Goal: Find specific page/section: Find specific page/section

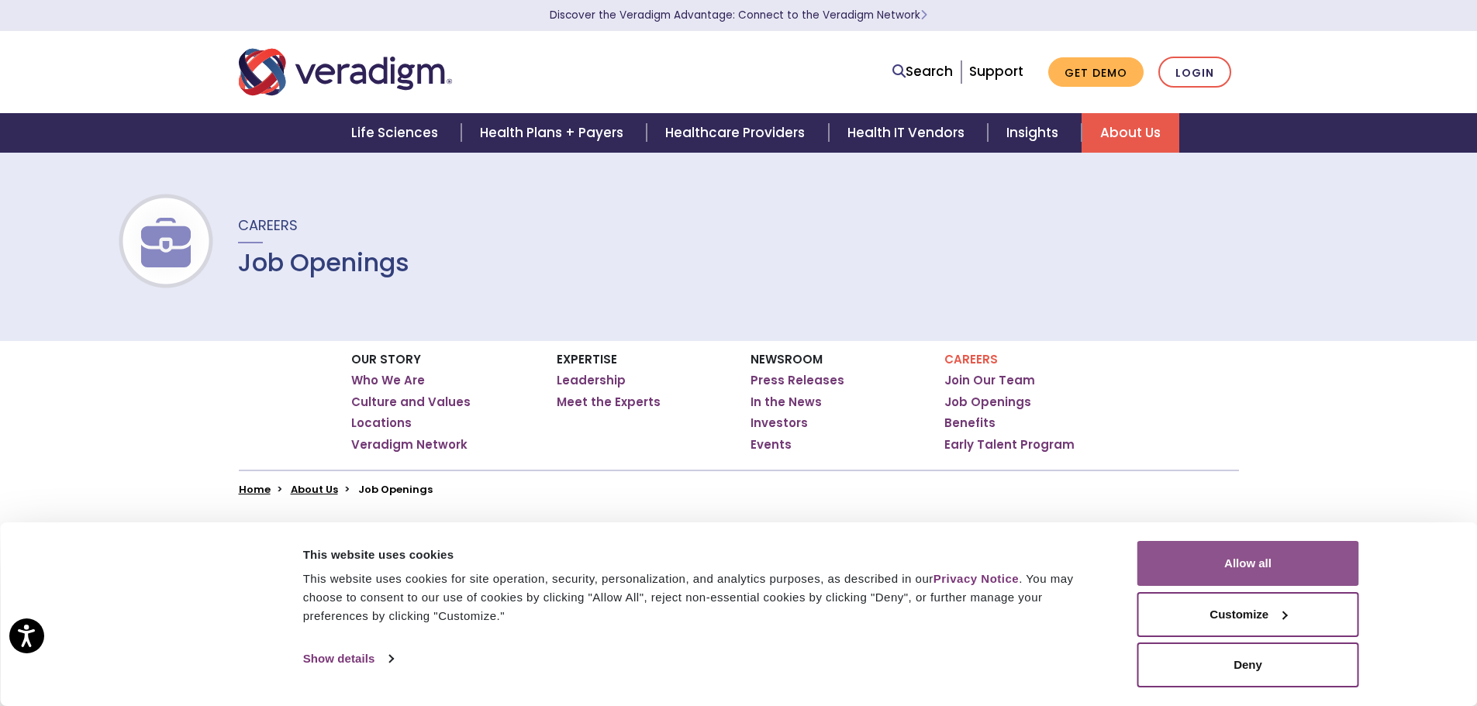
click at [1291, 564] on button "Allow all" at bounding box center [1248, 563] width 222 height 45
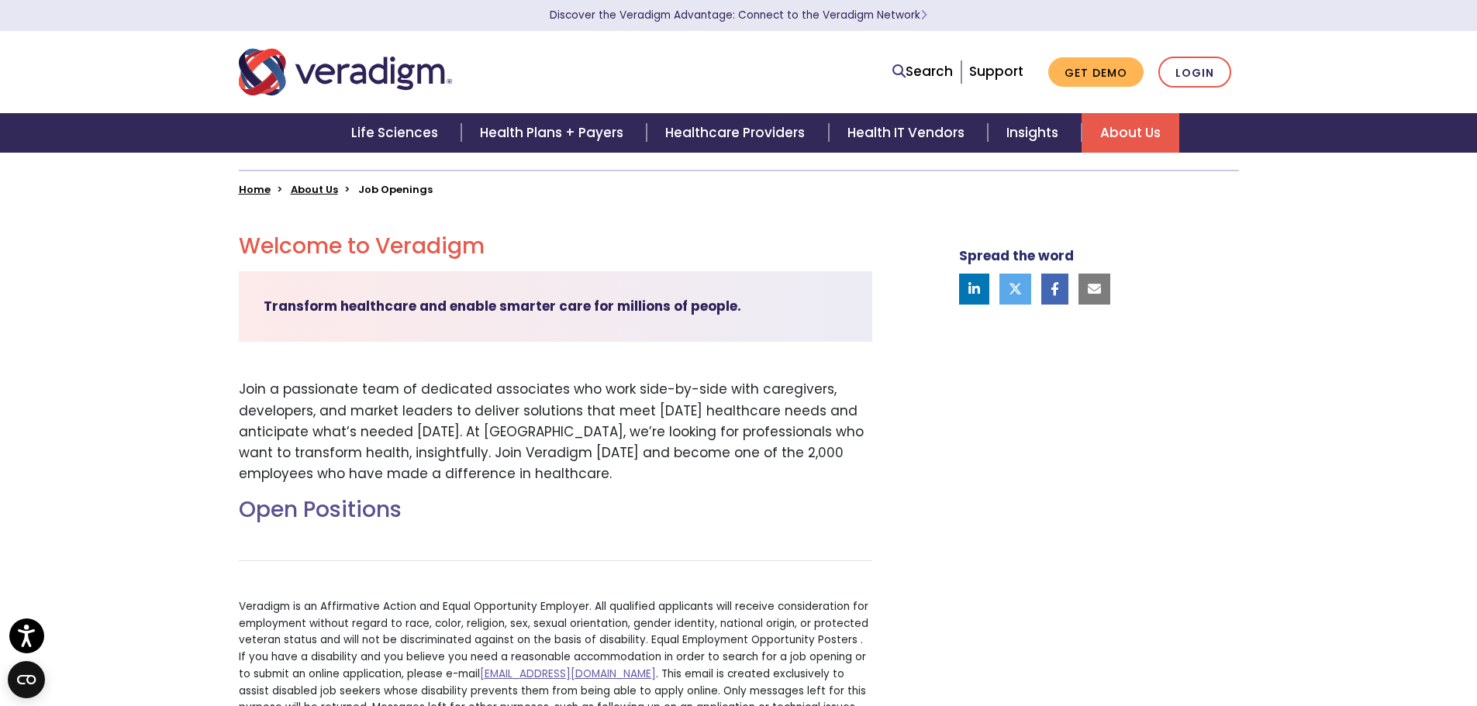
scroll to position [543, 0]
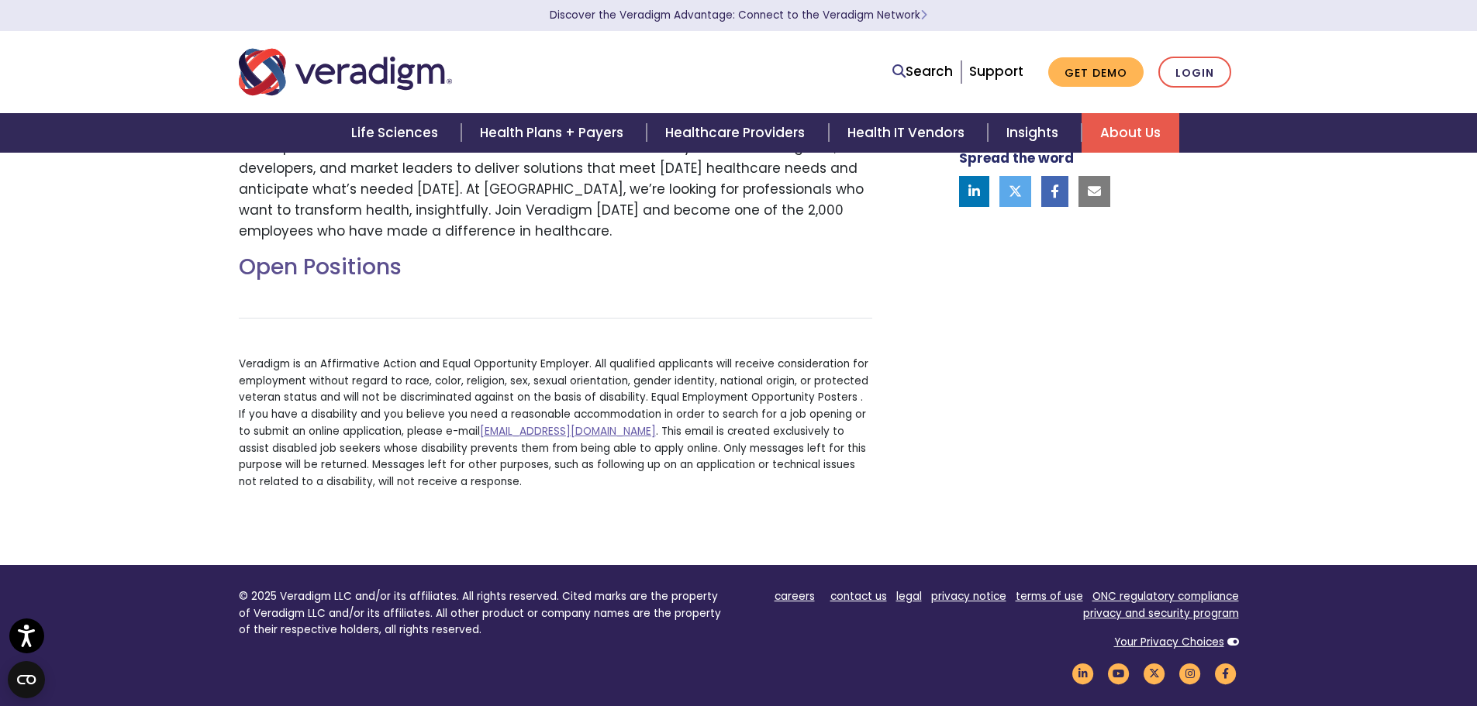
click at [311, 260] on h2 "Open Positions" at bounding box center [555, 267] width 633 height 26
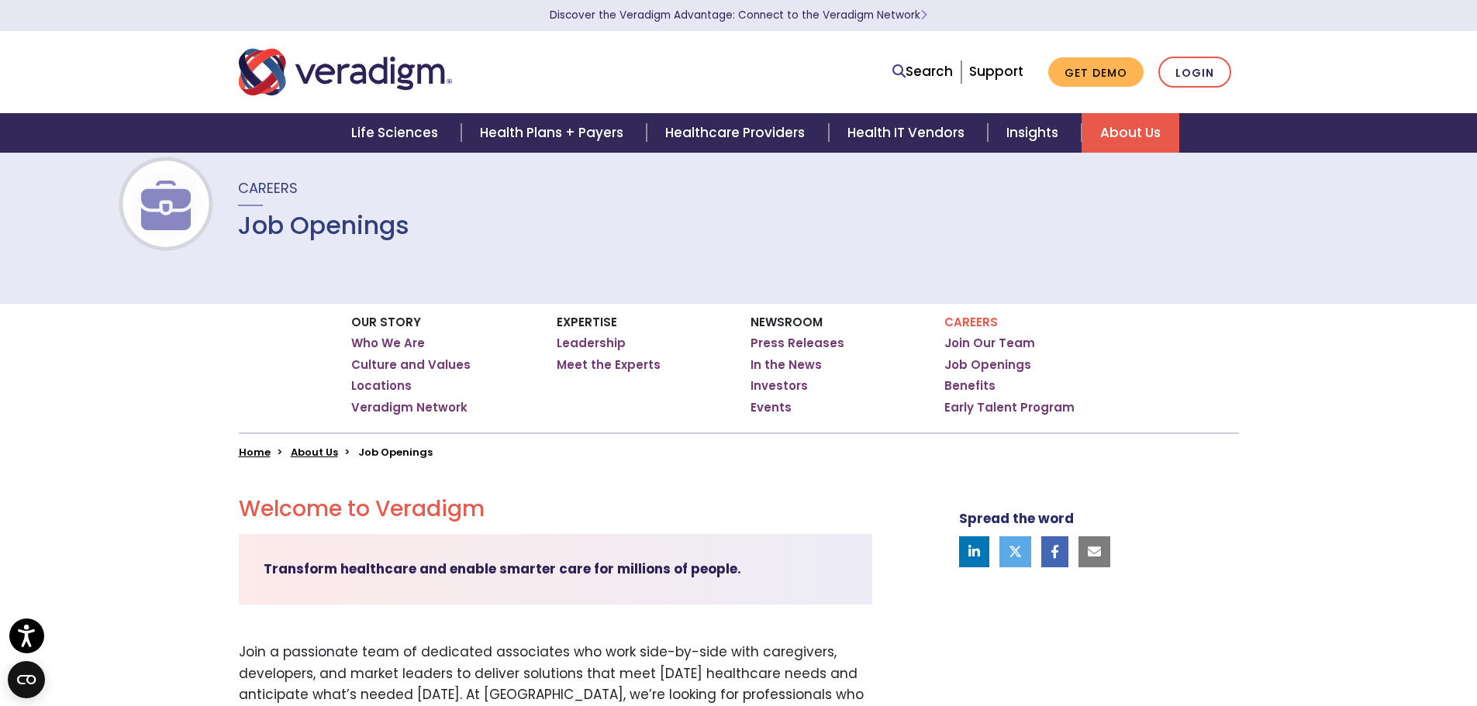
scroll to position [36, 0]
click at [975, 347] on link "Join Our Team" at bounding box center [989, 345] width 91 height 16
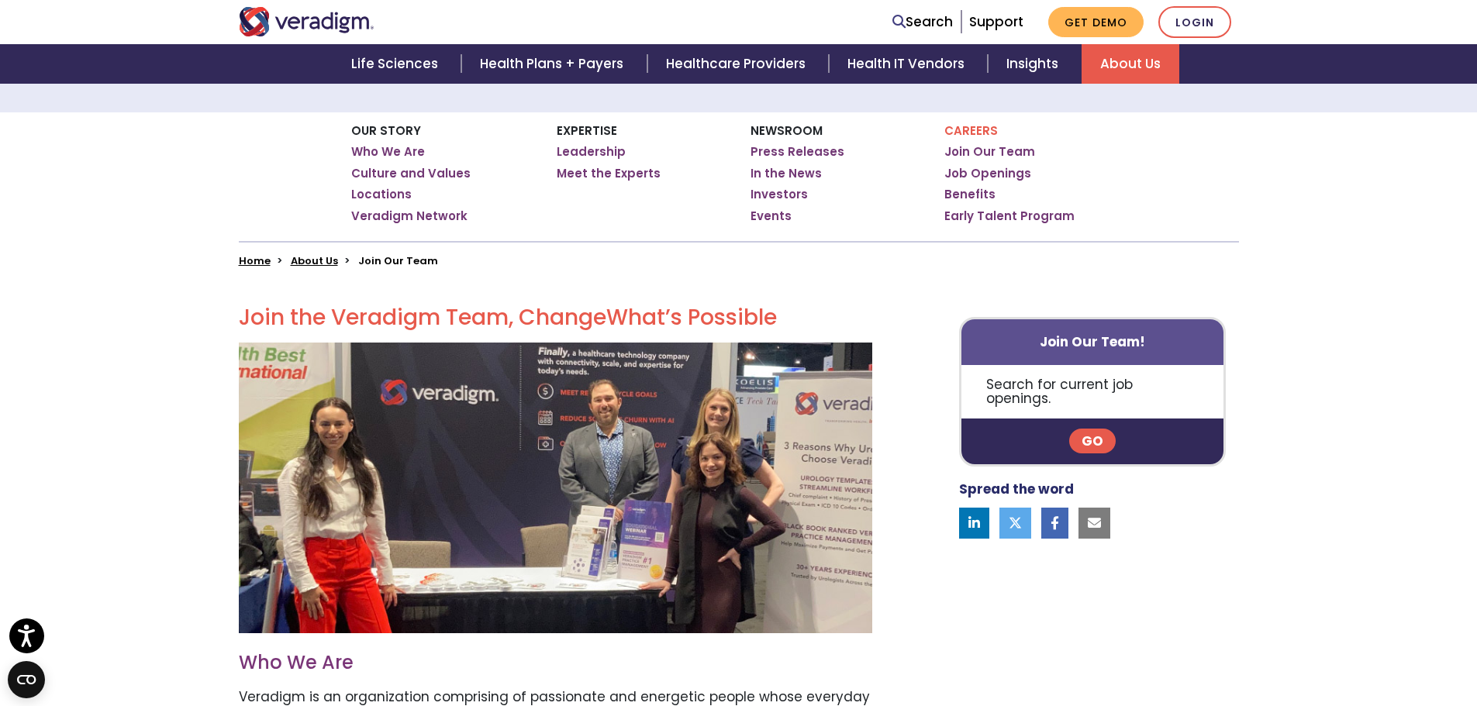
scroll to position [310, 0]
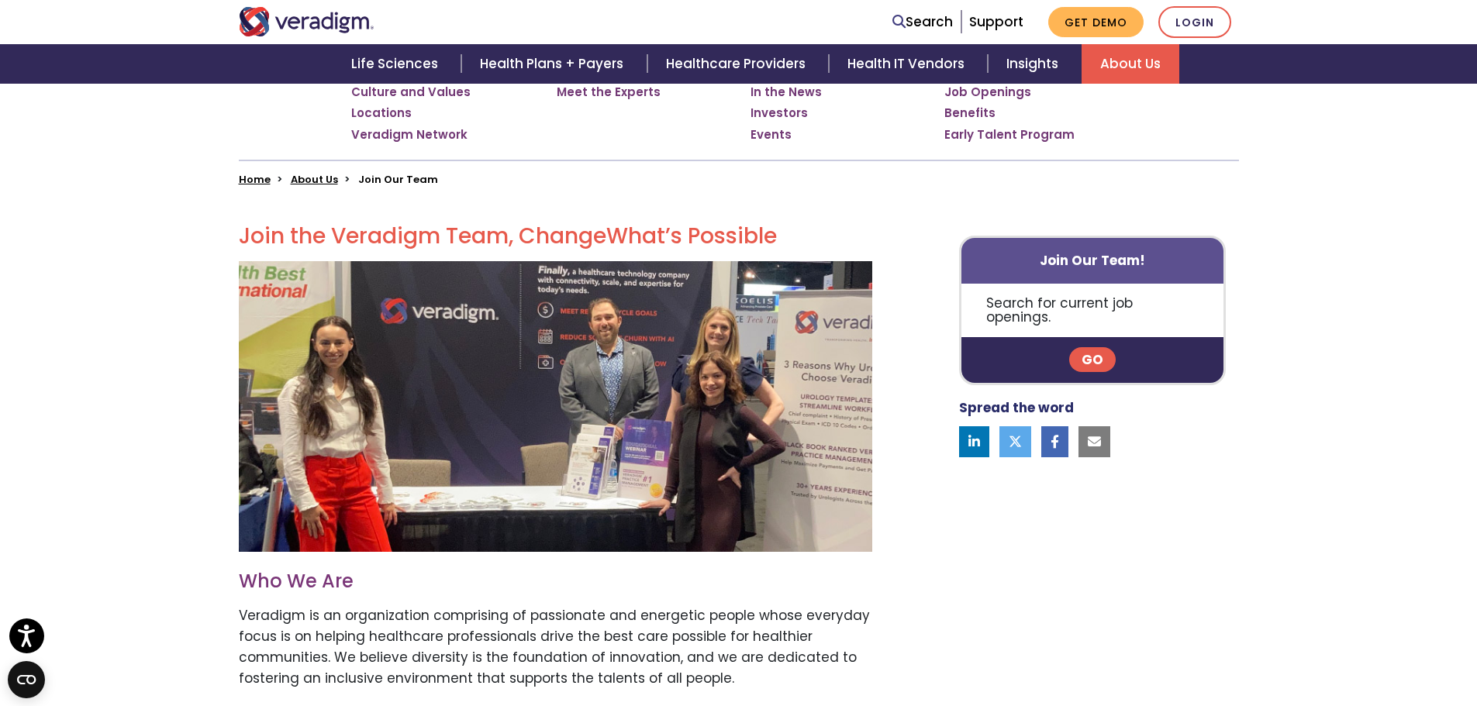
click at [1086, 347] on link "Go" at bounding box center [1092, 359] width 47 height 25
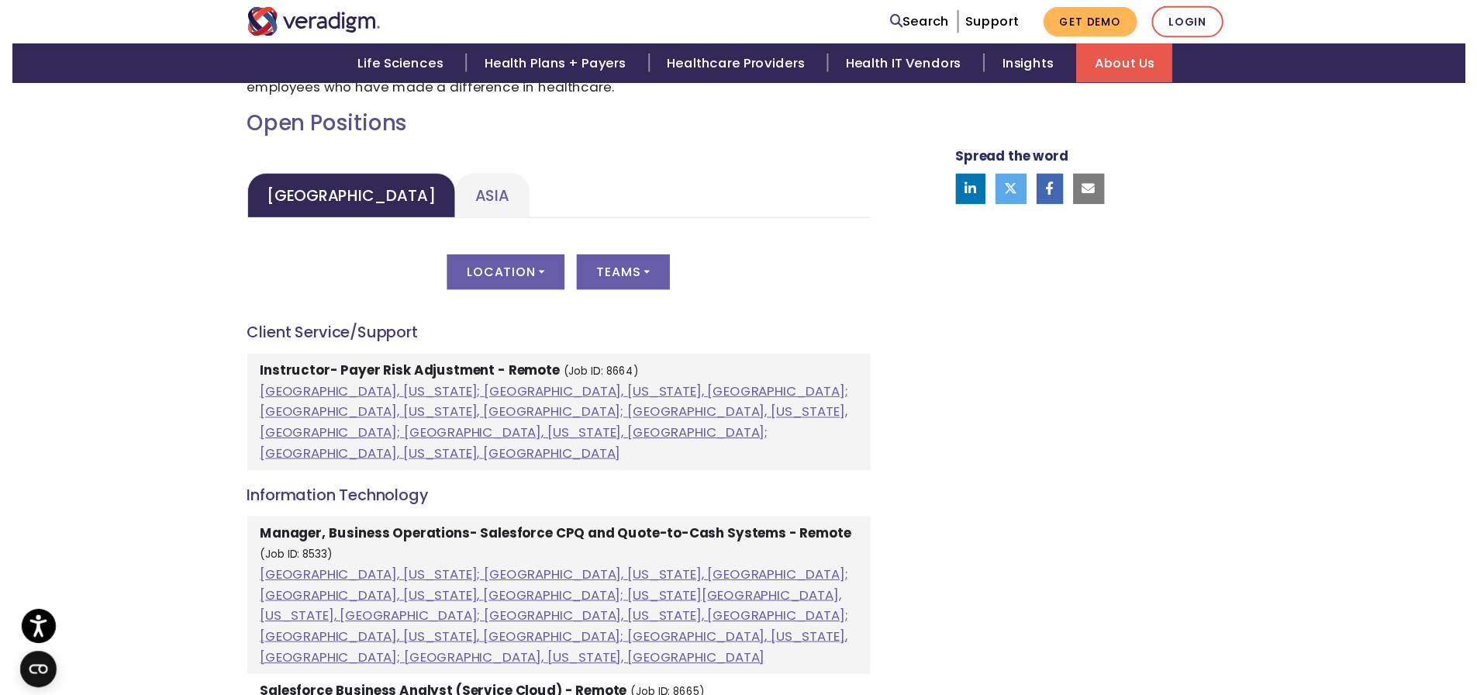
scroll to position [698, 0]
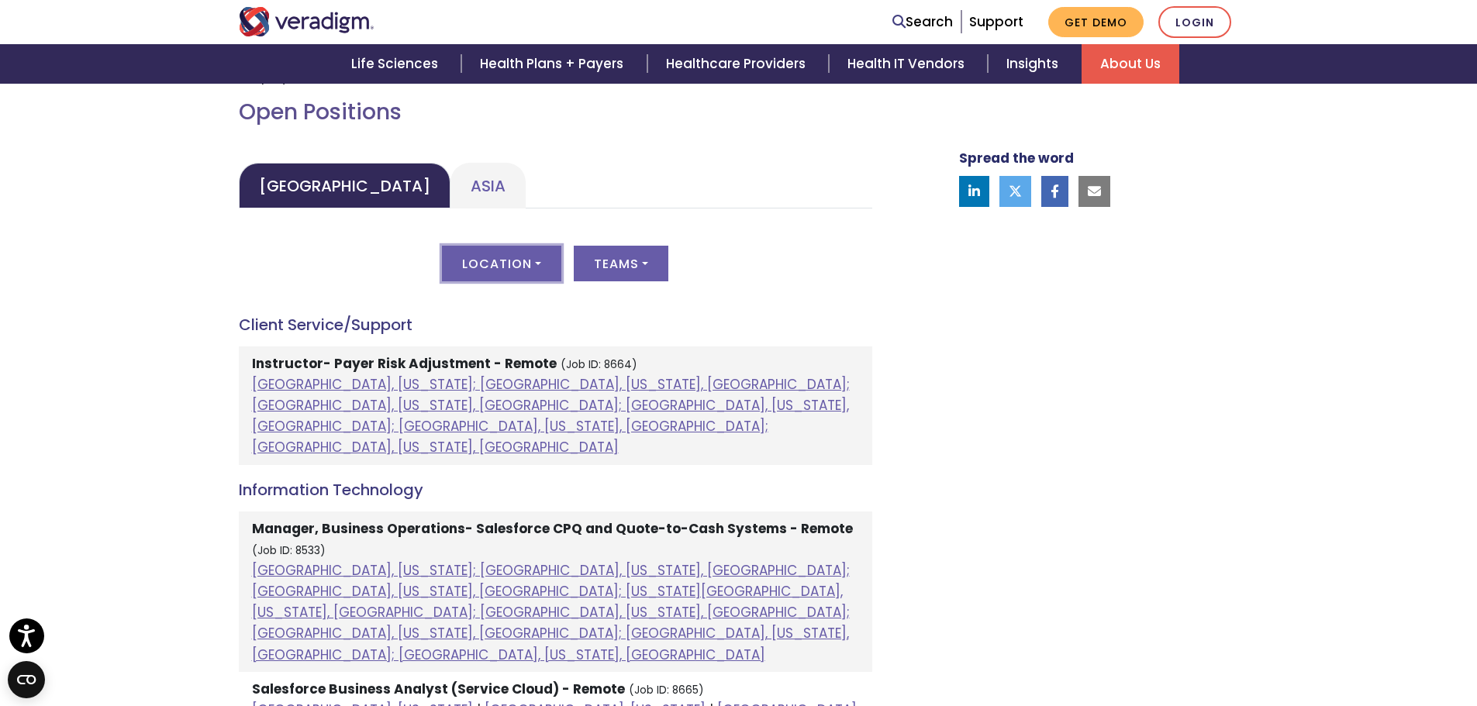
click at [517, 258] on button "Location" at bounding box center [501, 264] width 119 height 36
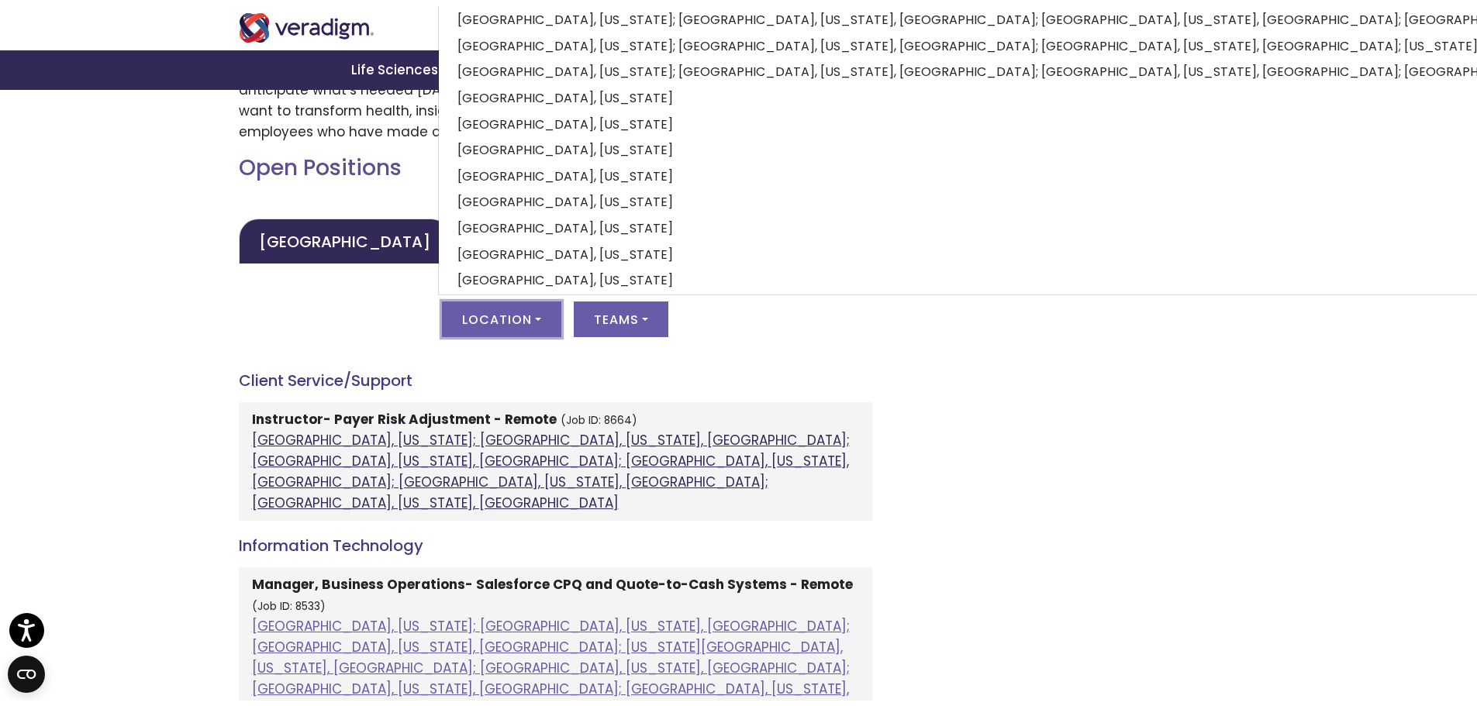
scroll to position [620, 0]
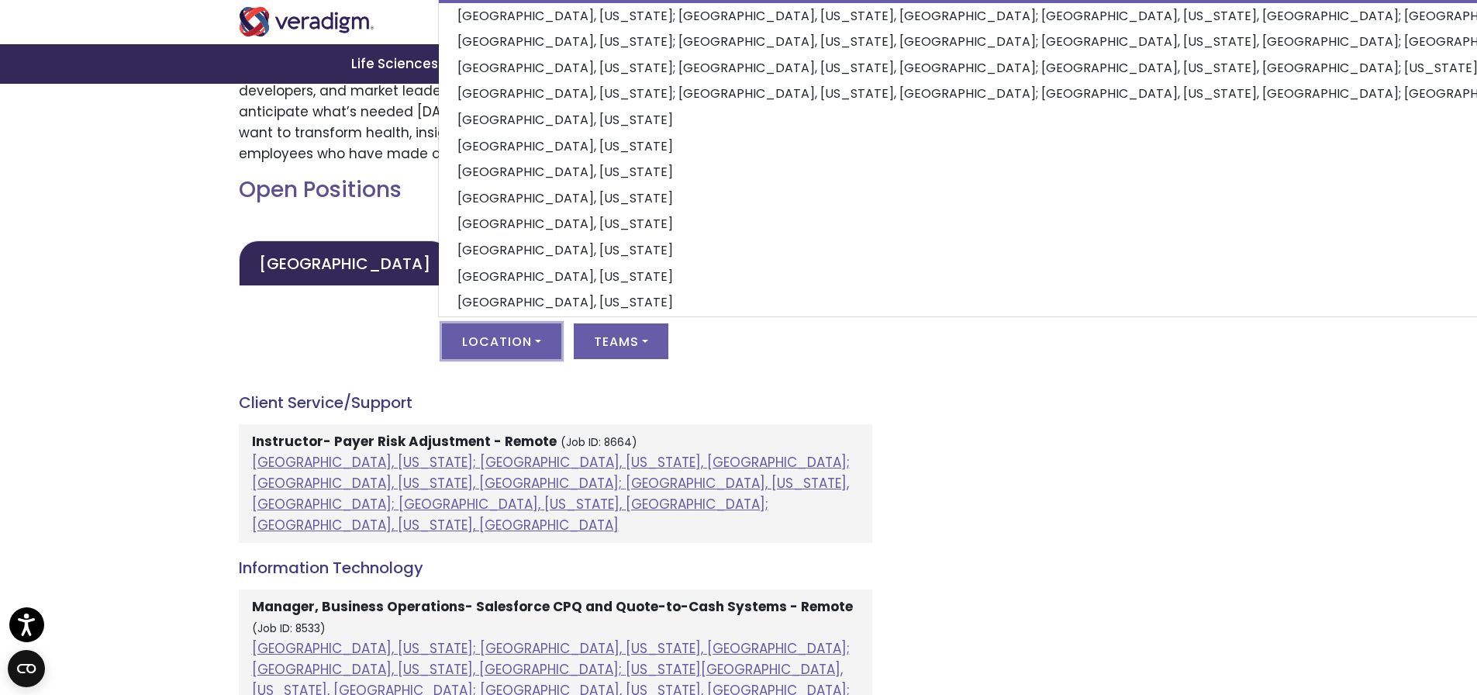
click at [828, 368] on div "Location All Atlanta, Georgia; Chicago, Illinois, United States; Houston, Texas…" at bounding box center [555, 350] width 633 height 54
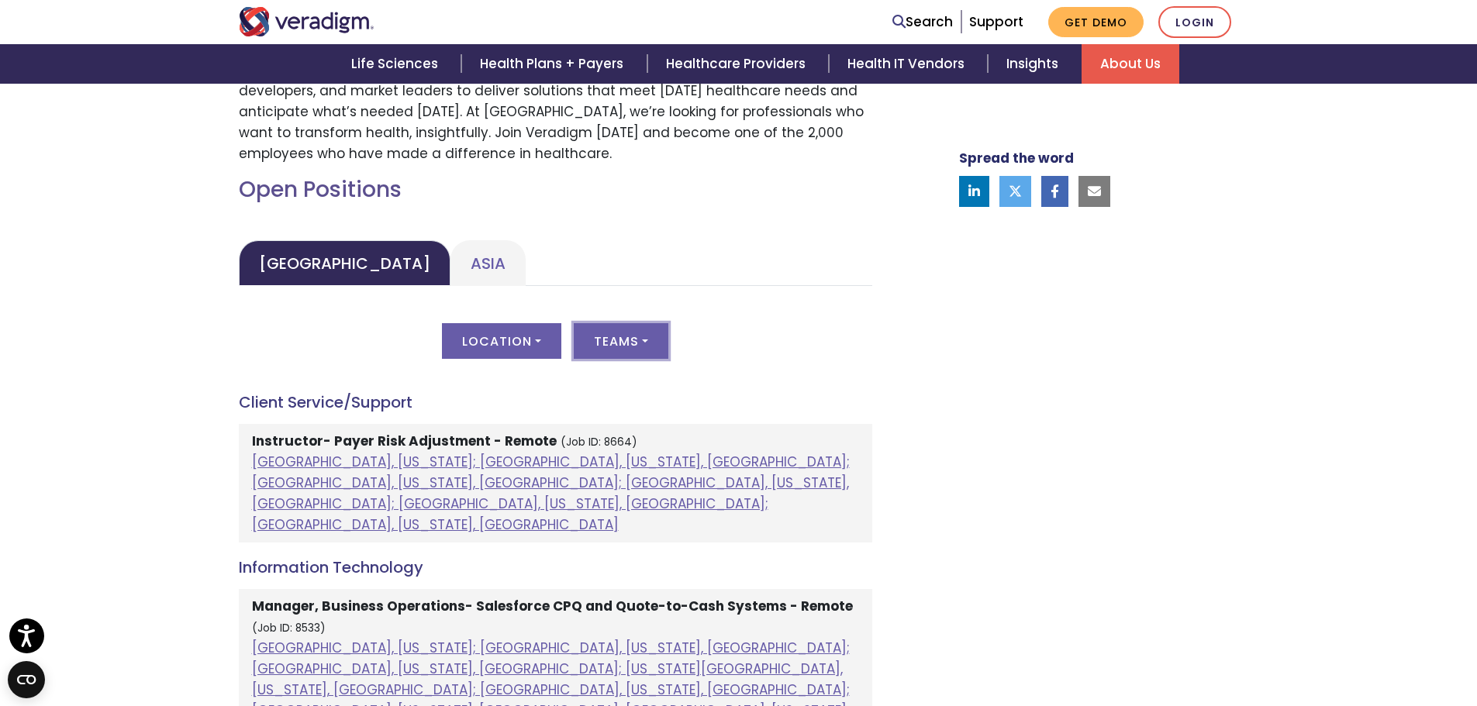
click at [637, 341] on button "Teams" at bounding box center [621, 341] width 95 height 36
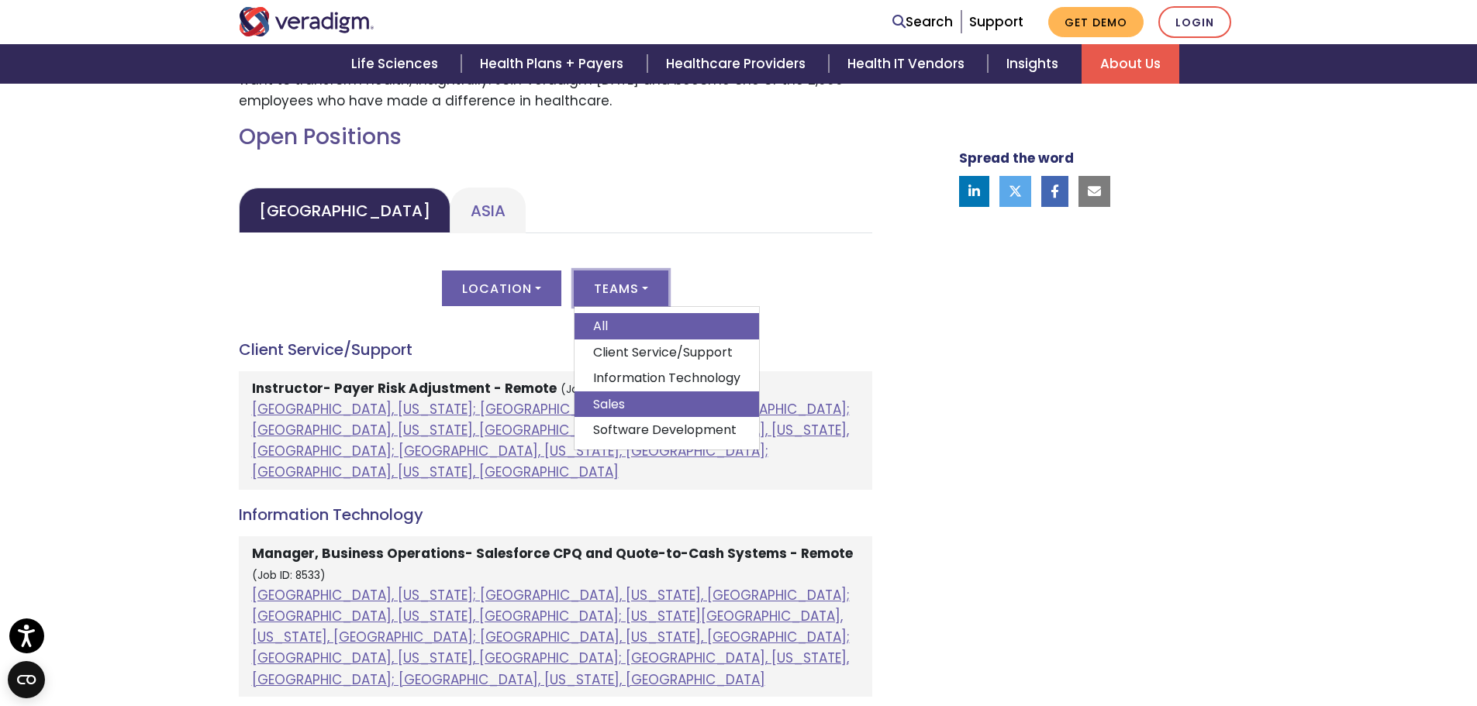
scroll to position [698, 0]
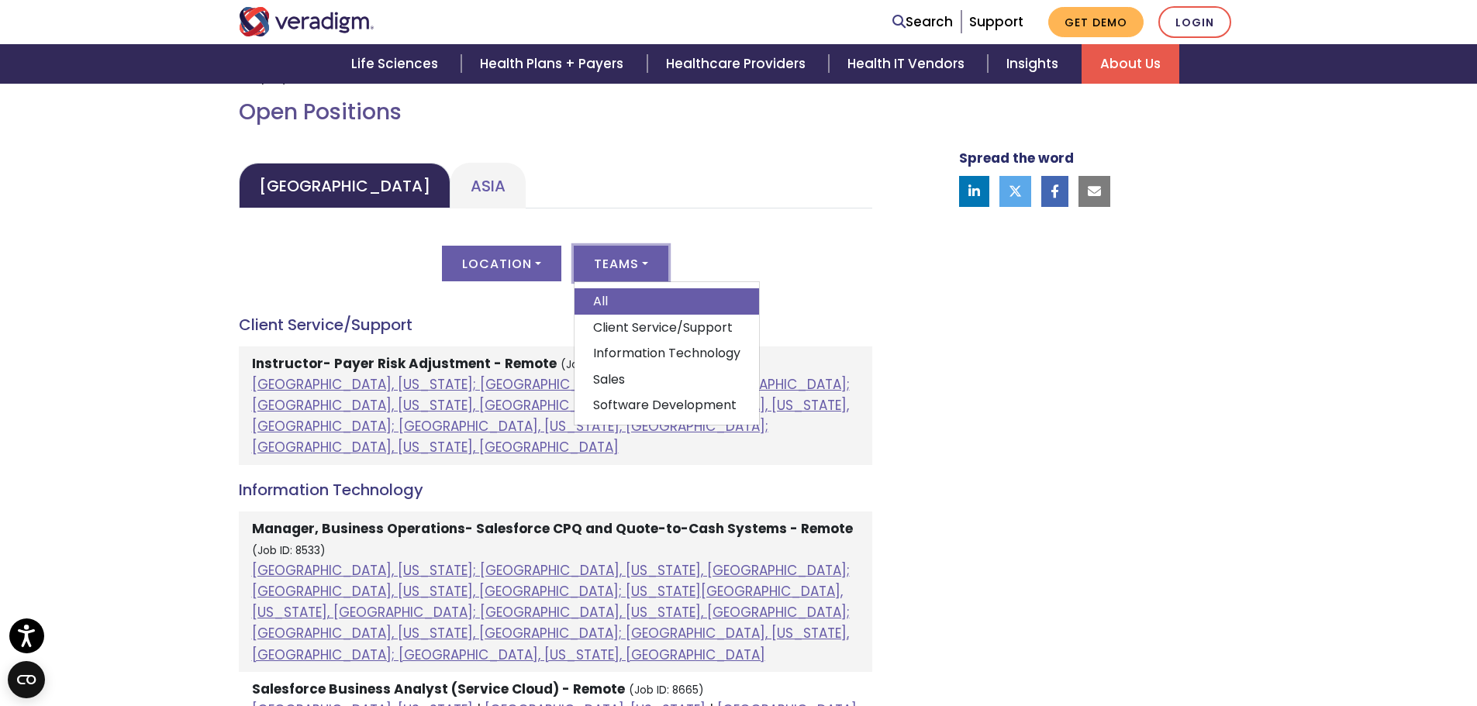
click at [798, 299] on div "Location All Atlanta, Georgia; Chicago, Illinois, United States; Houston, Texas…" at bounding box center [555, 273] width 633 height 54
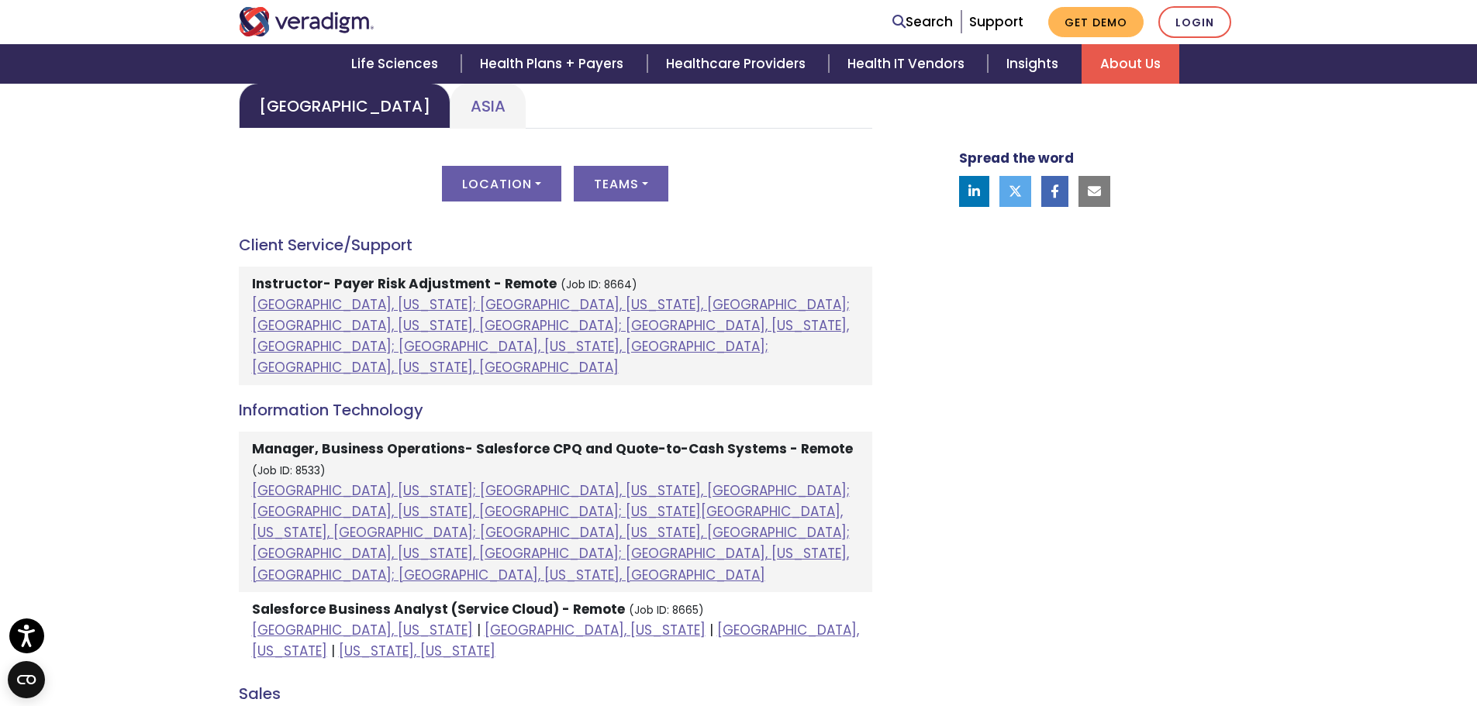
scroll to position [775, 0]
